Goal: Transaction & Acquisition: Download file/media

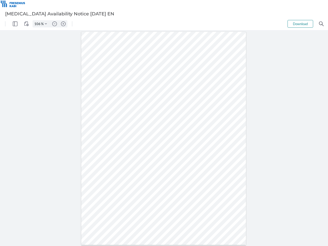
click at [15, 24] on img "Panel" at bounding box center [15, 24] width 5 height 5
click at [26, 24] on img "View Controls" at bounding box center [26, 24] width 5 height 5
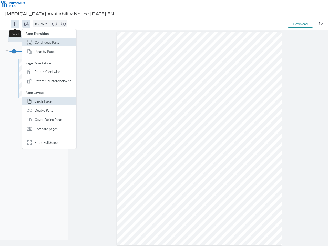
click at [38, 24] on input "106" at bounding box center [37, 24] width 8 height 5
click at [46, 24] on img "Zoom Controls" at bounding box center [46, 24] width 2 height 2
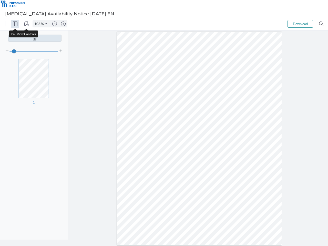
click at [55, 24] on img "Zoom out" at bounding box center [54, 24] width 5 height 5
click at [63, 24] on img "Zoom in" at bounding box center [63, 24] width 5 height 5
type input "106"
click at [300, 24] on button "Download" at bounding box center [300, 24] width 26 height 8
click at [321, 24] on img "Search" at bounding box center [321, 24] width 5 height 5
